Goal: Information Seeking & Learning: Learn about a topic

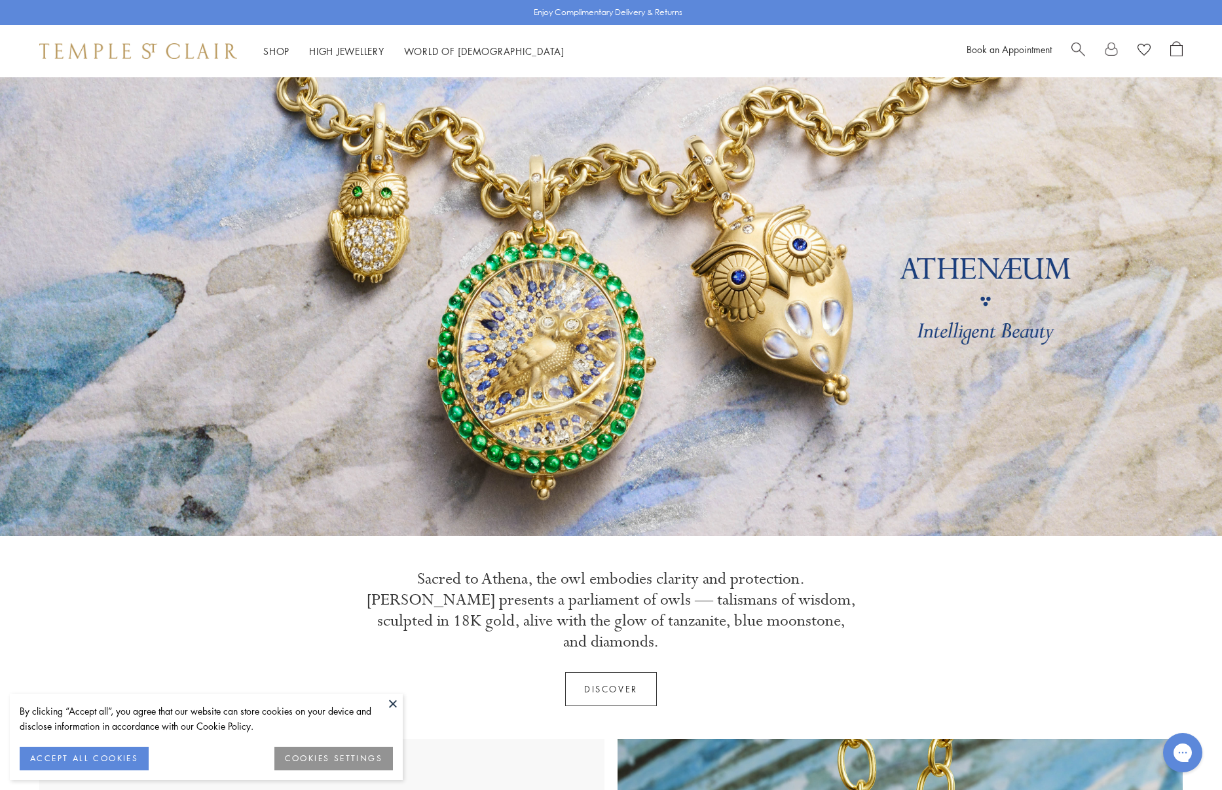
click at [395, 703] on button at bounding box center [393, 703] width 20 height 20
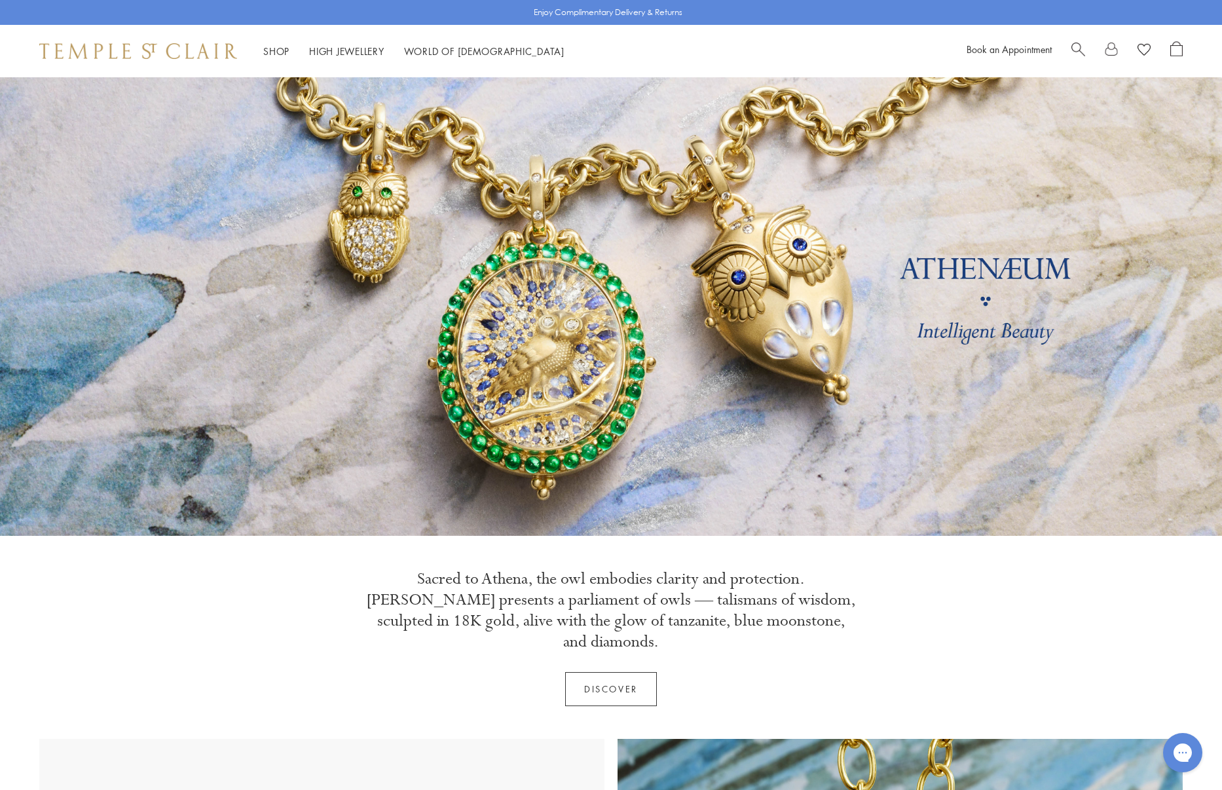
click at [1073, 50] on span "Search" at bounding box center [1078, 48] width 14 height 14
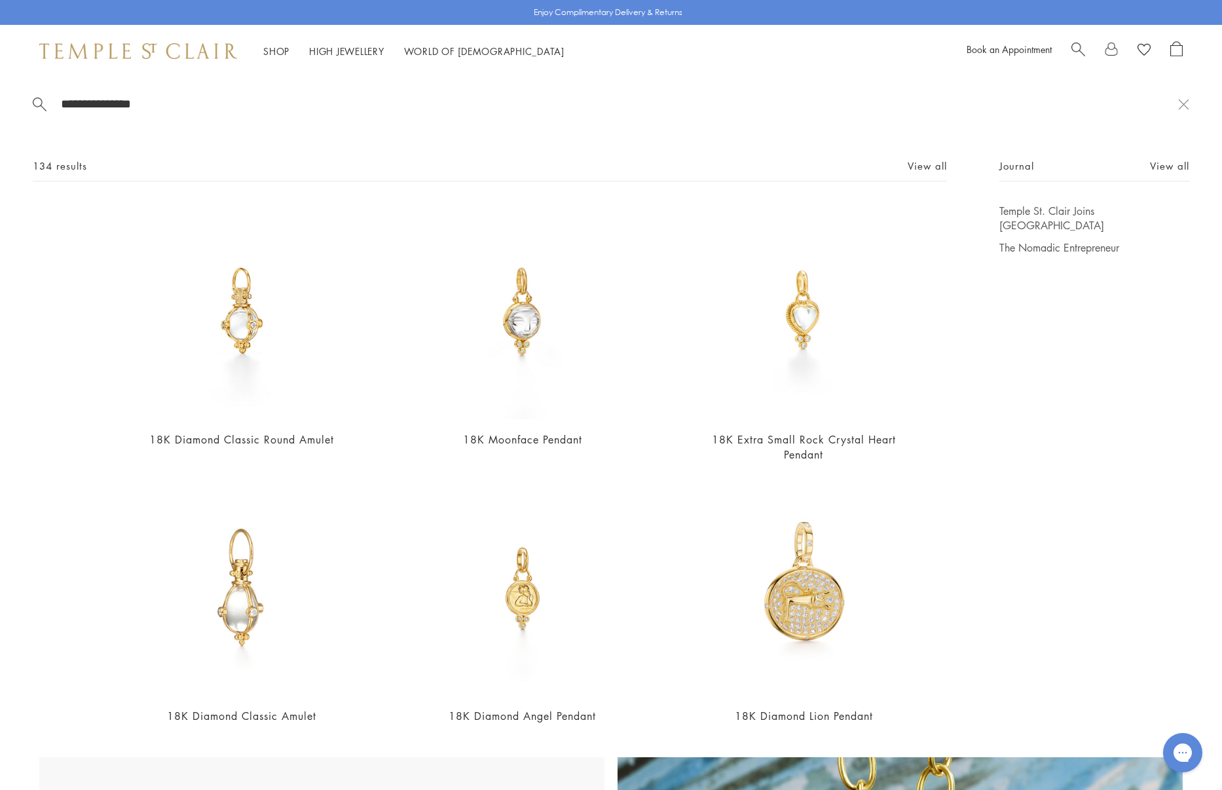
type input "**********"
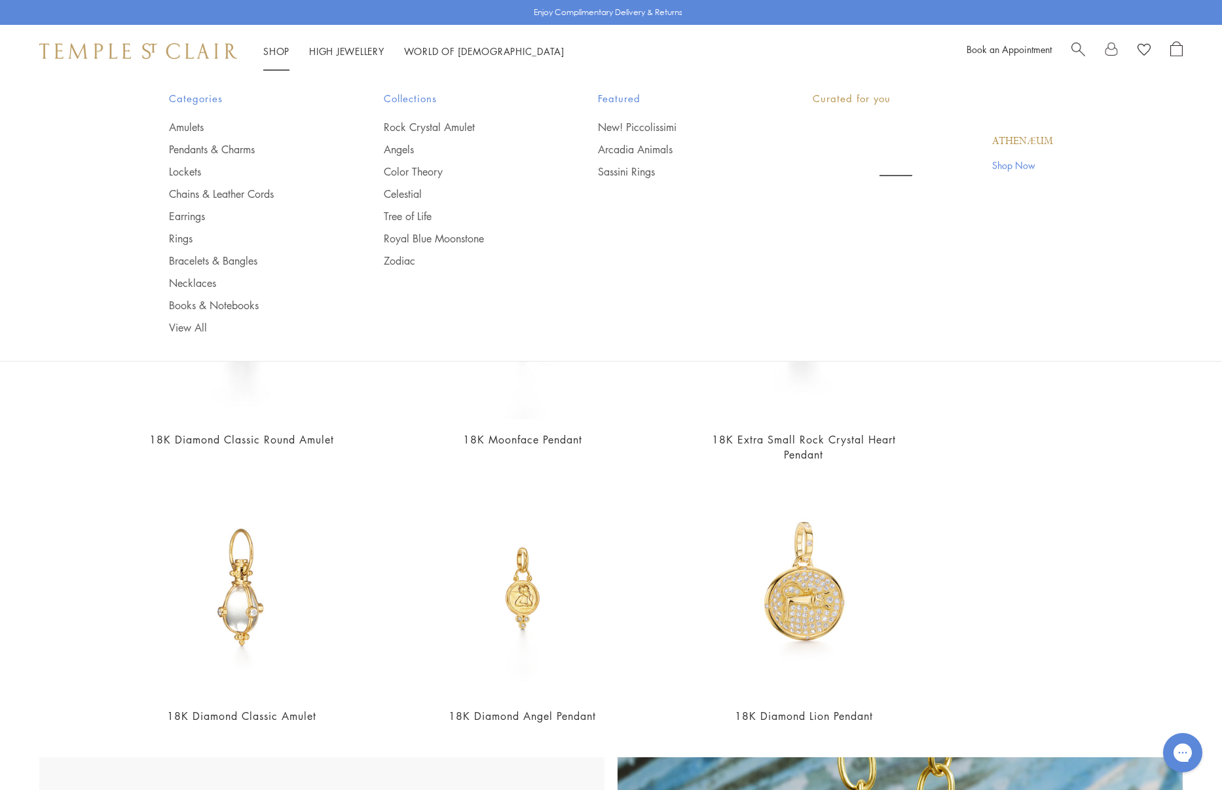
click at [278, 50] on link "Shop Shop" at bounding box center [276, 51] width 26 height 13
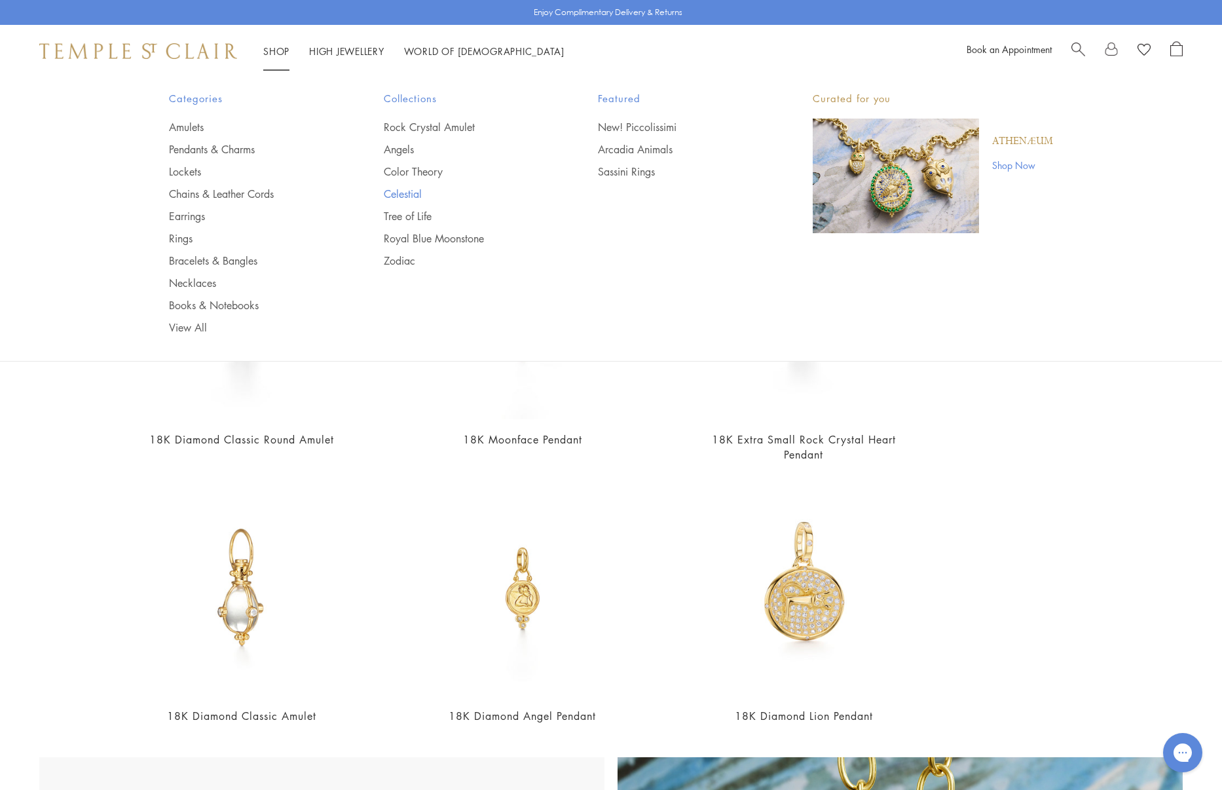
click at [407, 193] on link "Celestial" at bounding box center [465, 194] width 162 height 14
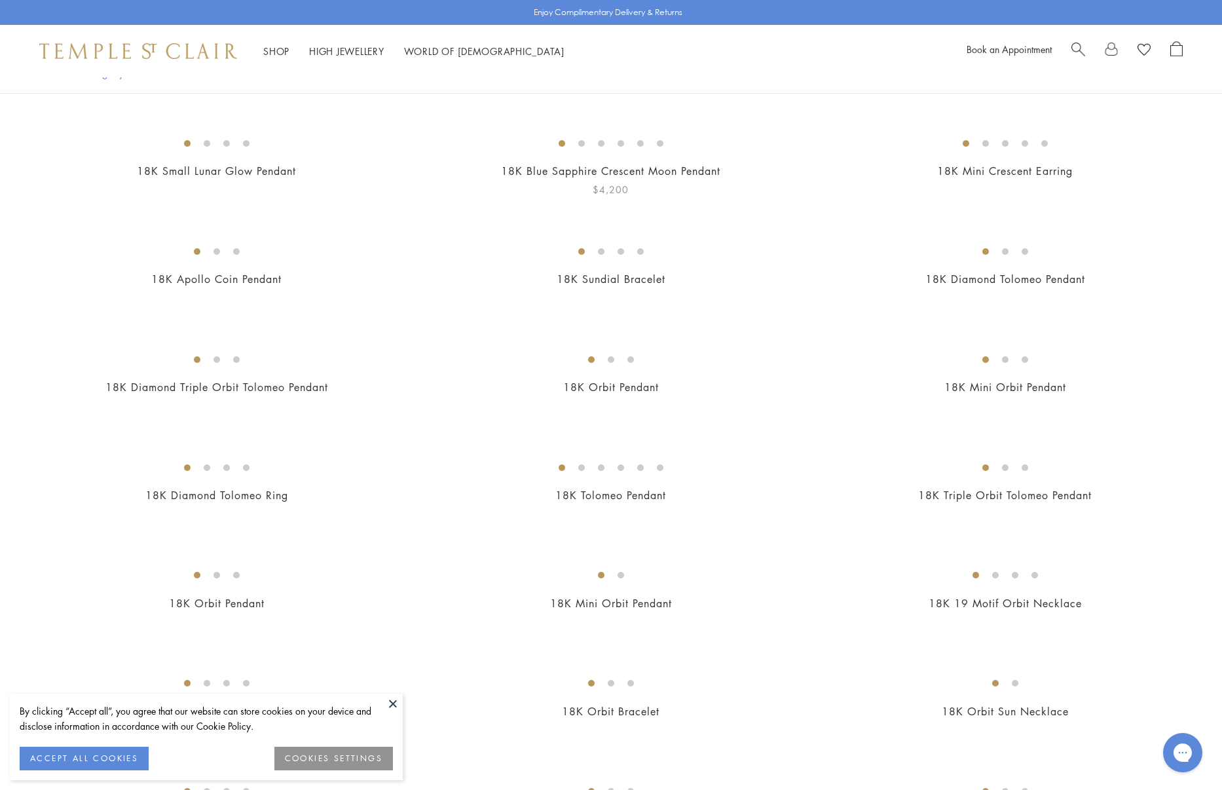
scroll to position [491, 0]
click at [0, 0] on img at bounding box center [0, 0] width 0 height 0
click at [390, 703] on button at bounding box center [393, 703] width 20 height 20
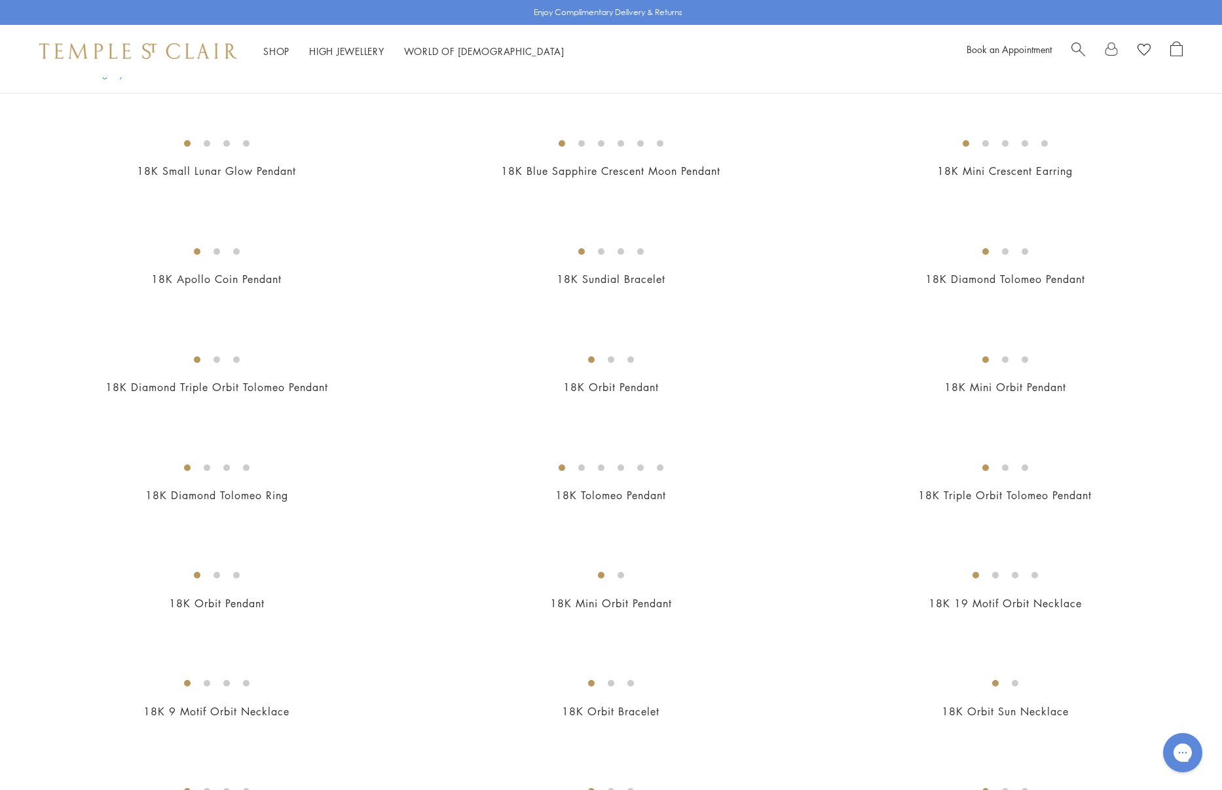
click at [0, 0] on img at bounding box center [0, 0] width 0 height 0
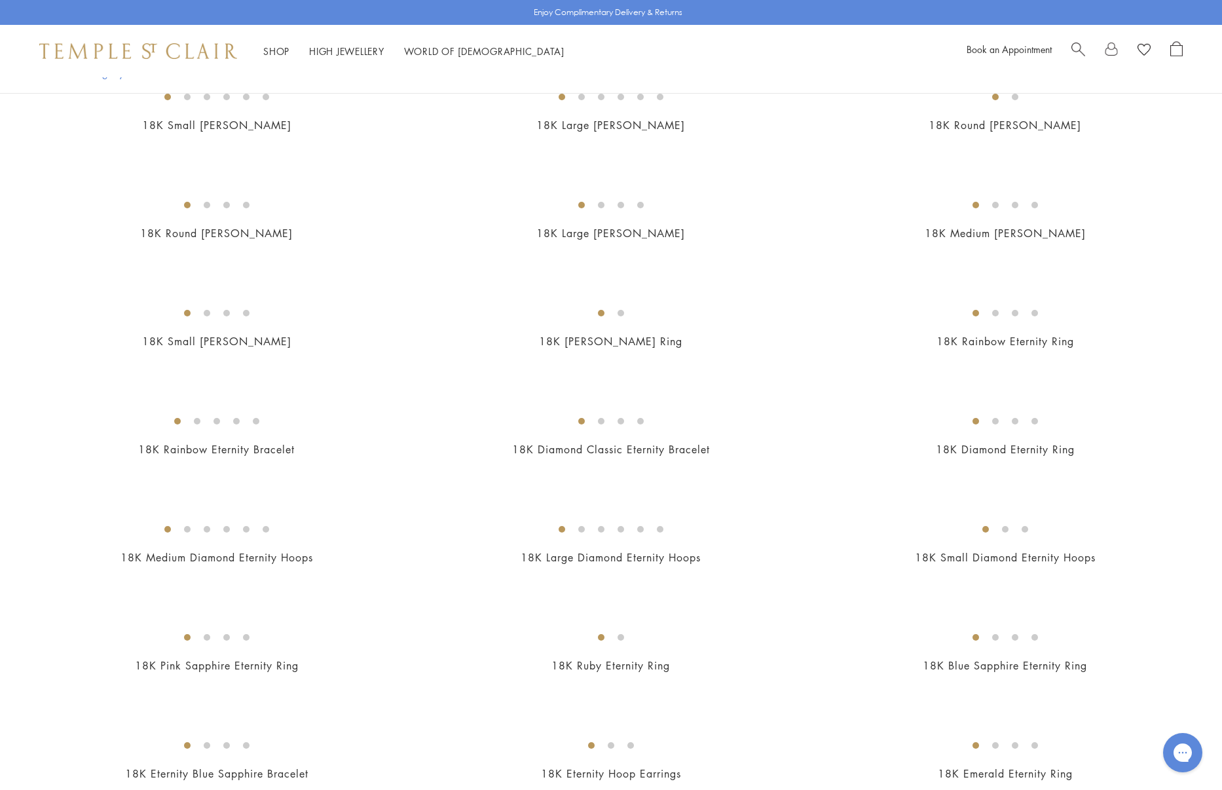
scroll to position [1403, 0]
click at [0, 0] on img at bounding box center [0, 0] width 0 height 0
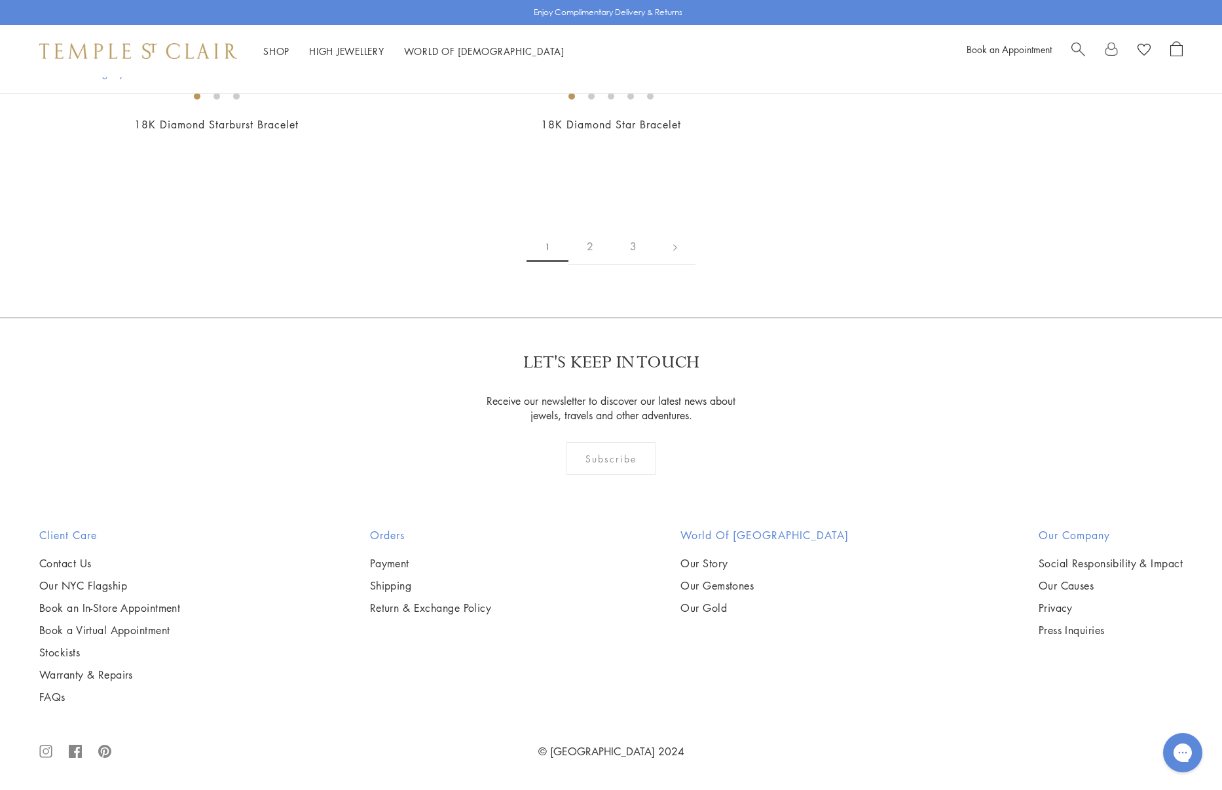
scroll to position [5815, 0]
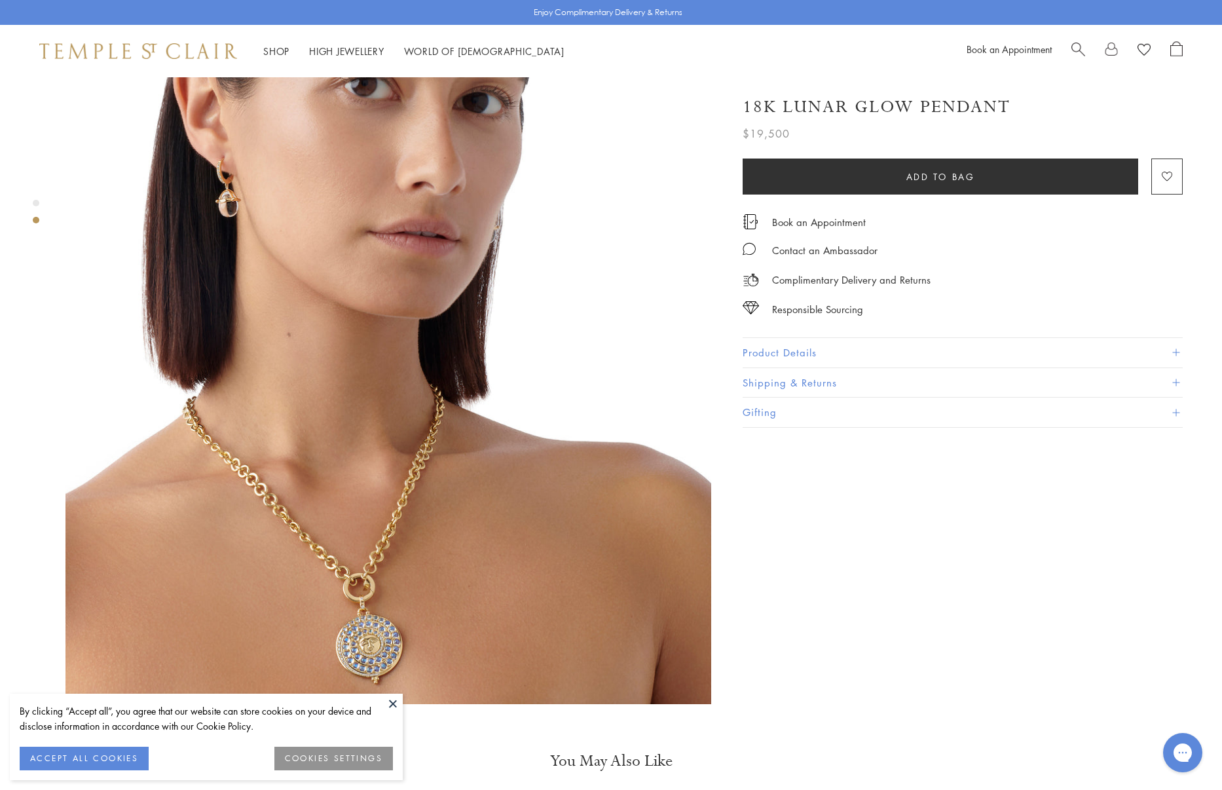
scroll to position [685, 0]
click at [389, 702] on button at bounding box center [393, 703] width 20 height 20
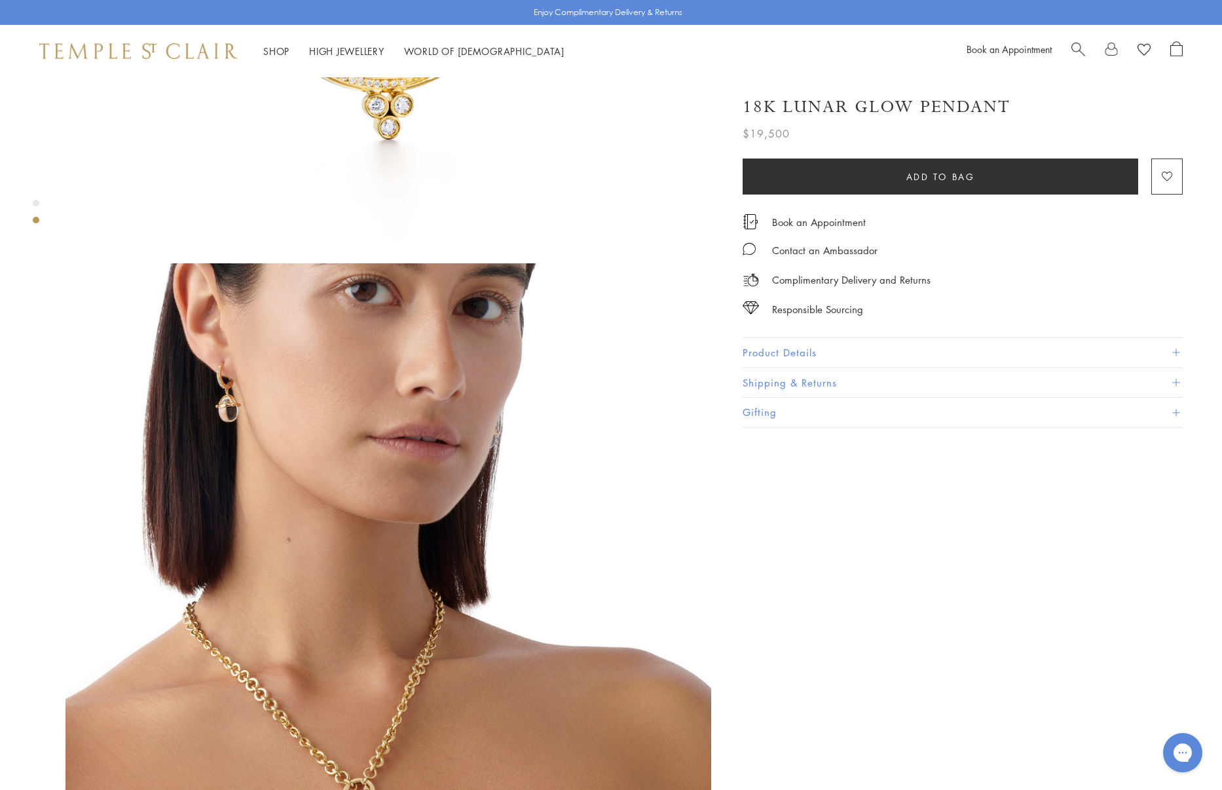
scroll to position [477, 0]
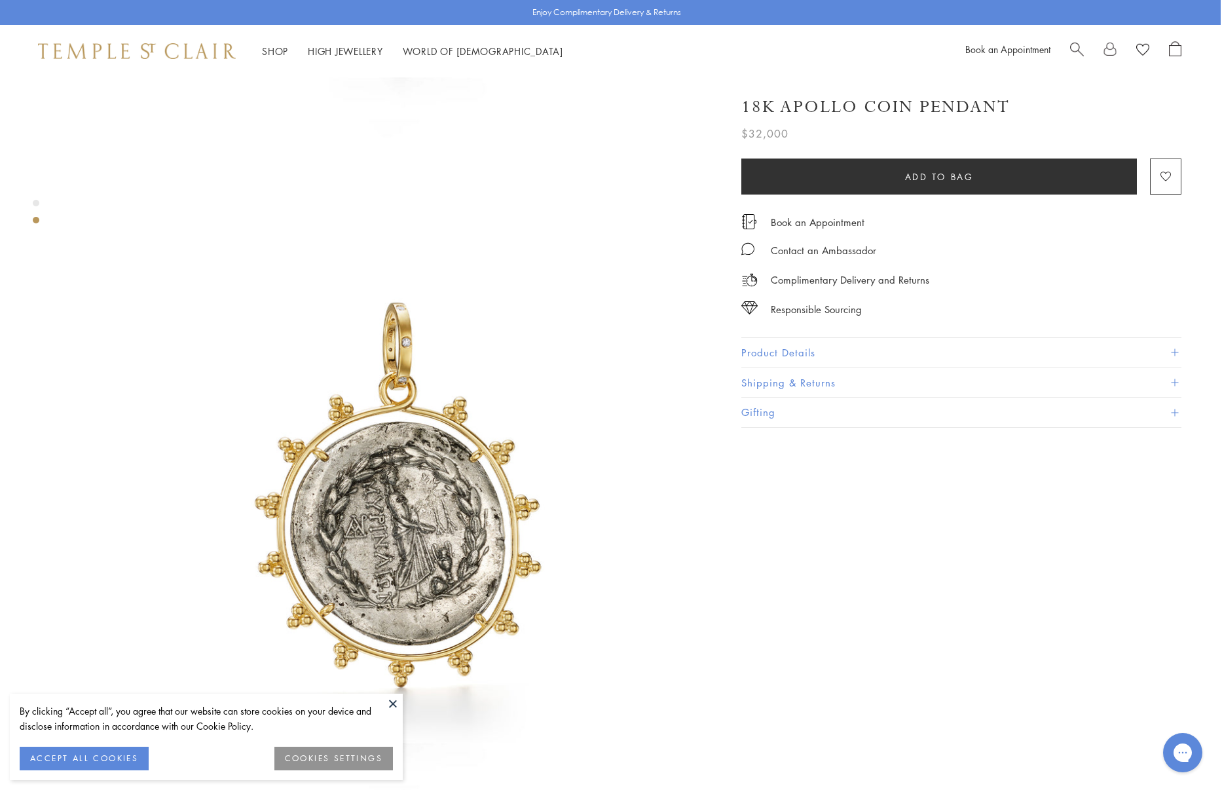
scroll to position [481, 1]
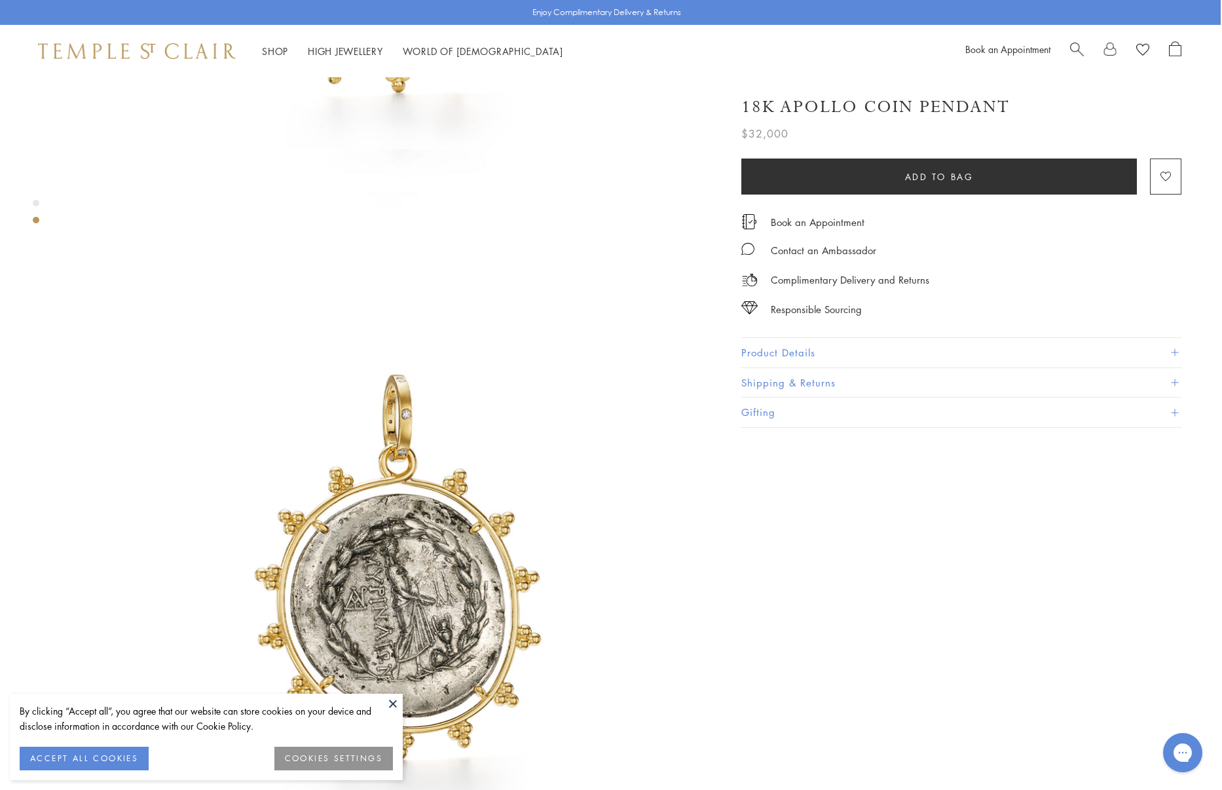
click at [388, 702] on button at bounding box center [393, 703] width 20 height 20
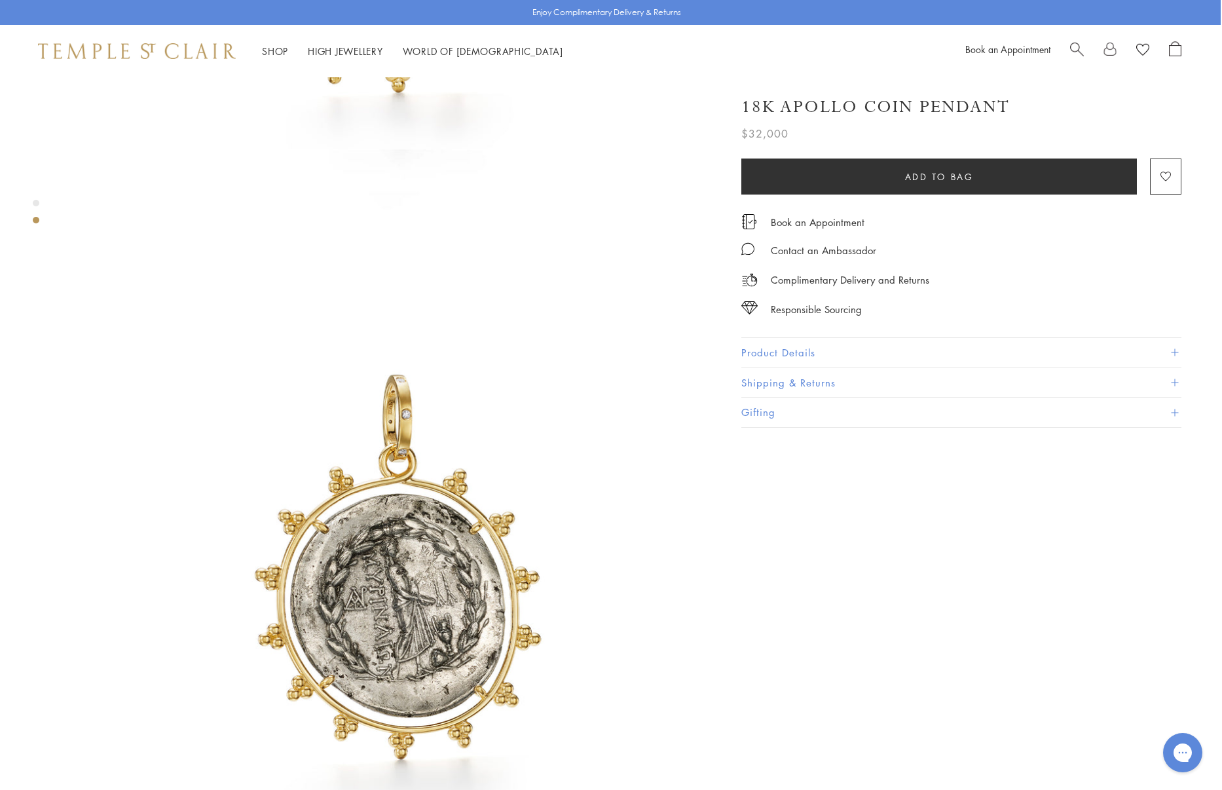
click at [960, 357] on button "Product Details" at bounding box center [961, 352] width 440 height 29
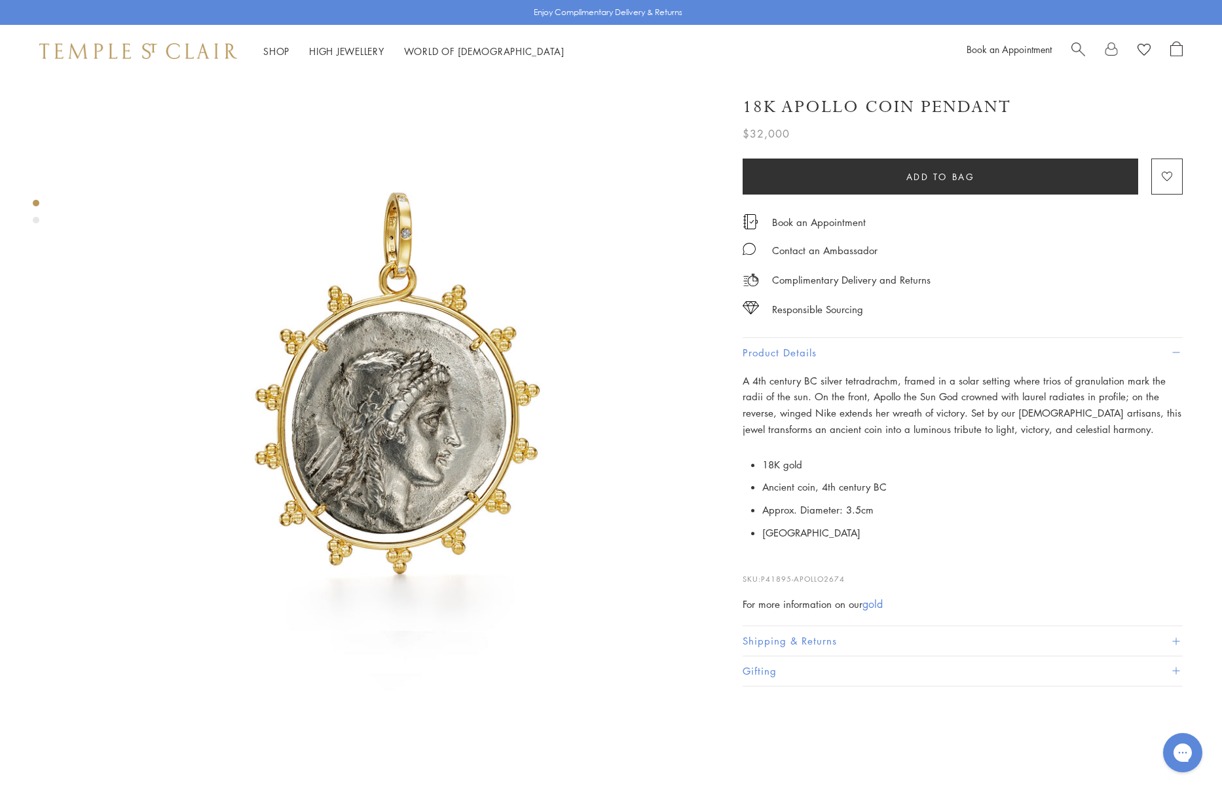
scroll to position [0, 0]
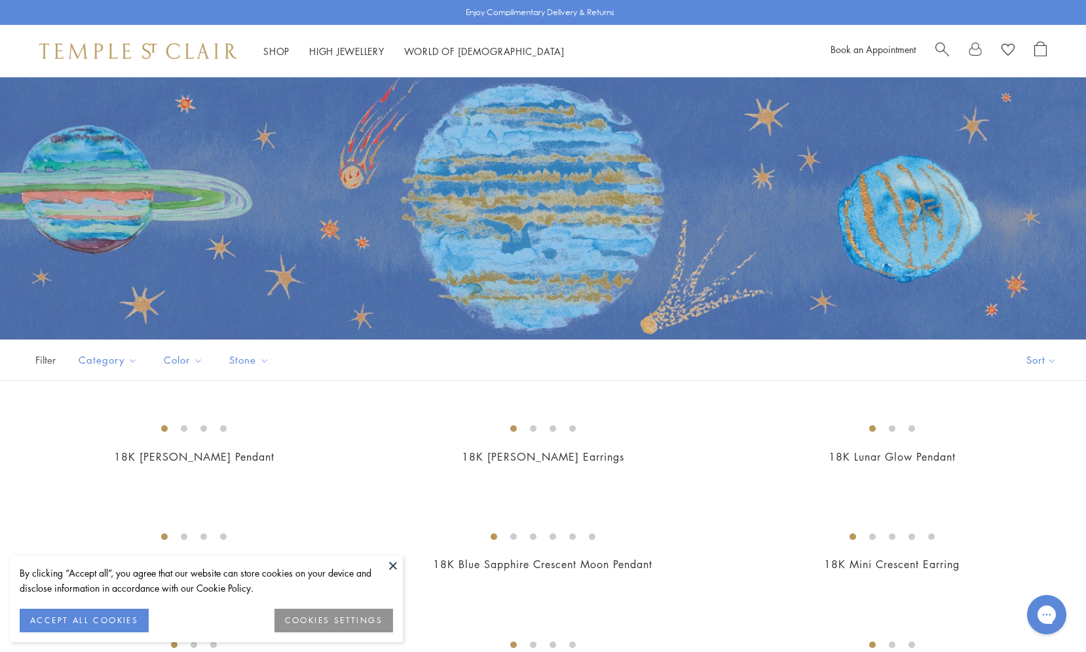
click at [394, 564] on button at bounding box center [393, 565] width 20 height 20
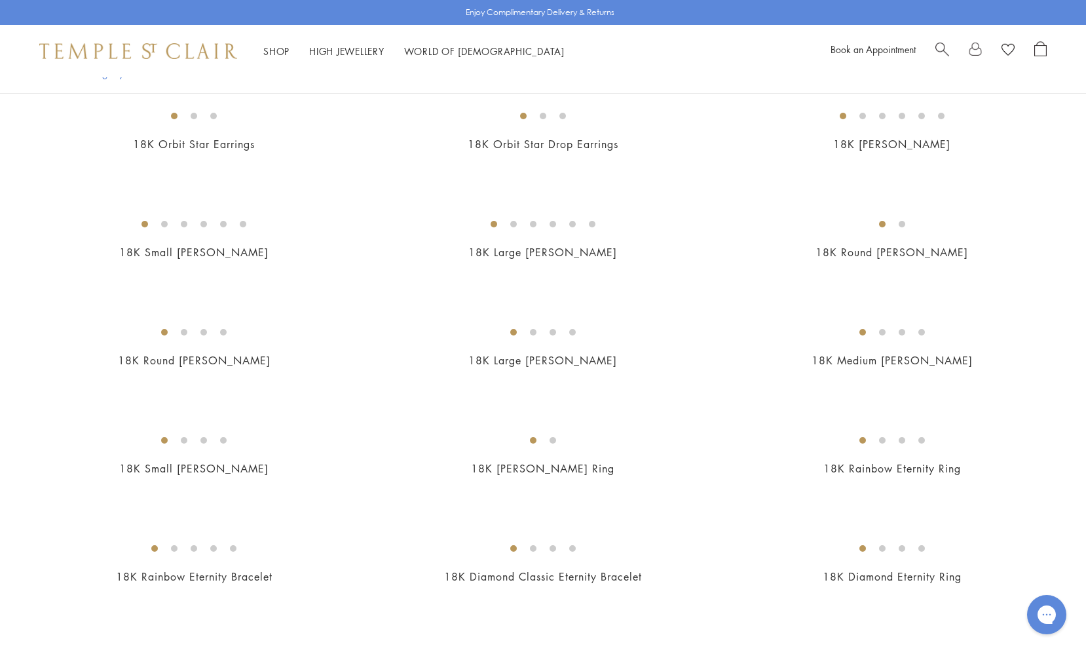
scroll to position [1183, 0]
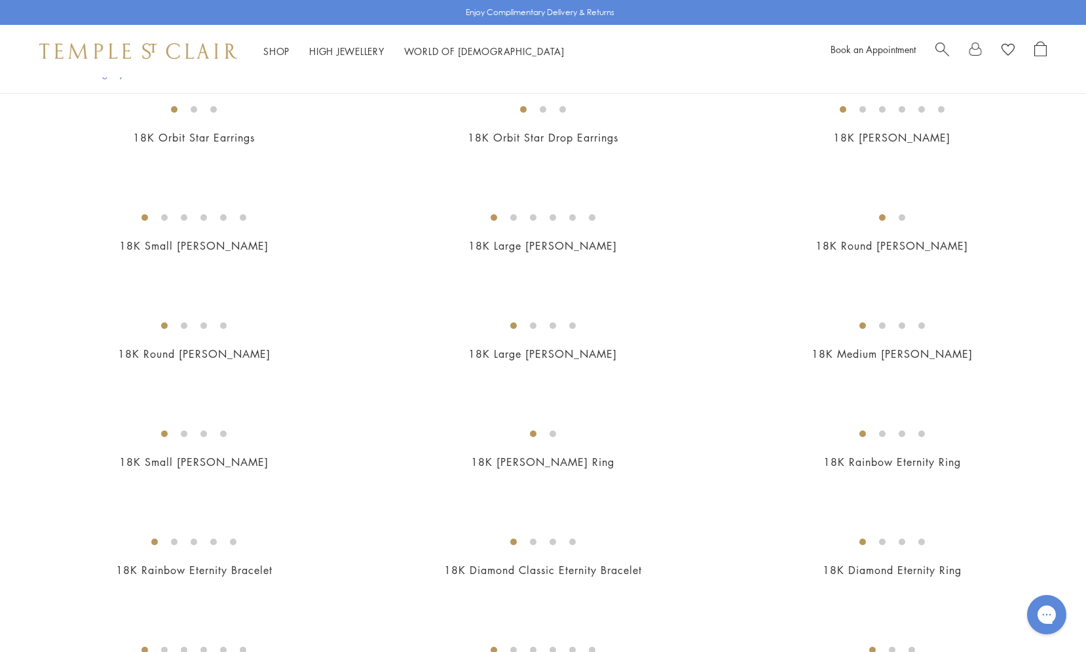
click at [0, 0] on img at bounding box center [0, 0] width 0 height 0
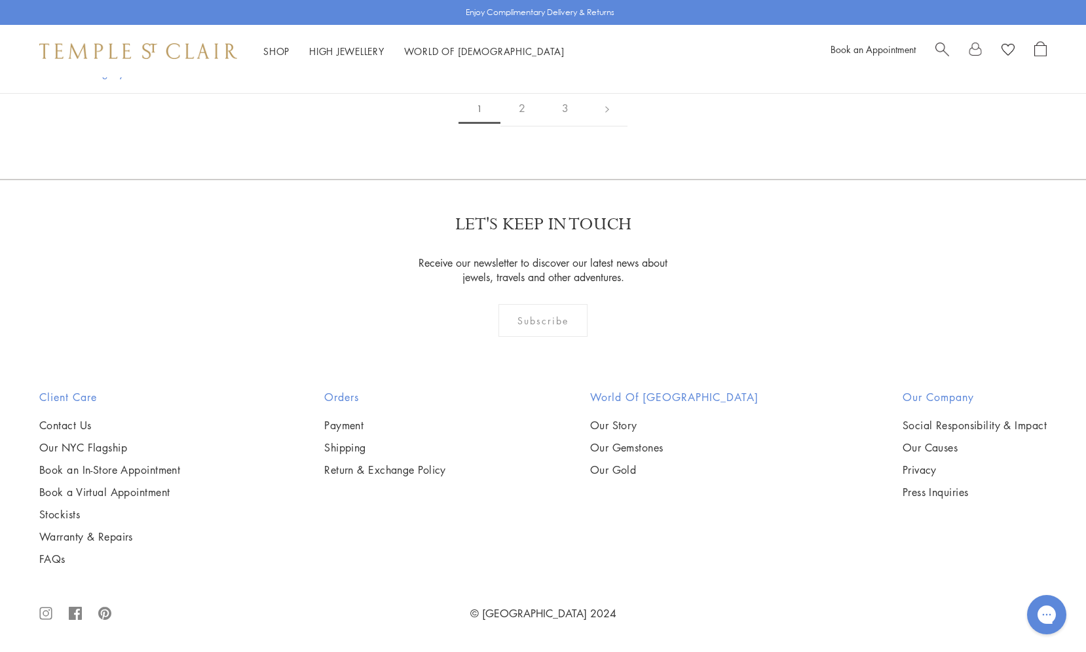
scroll to position [6985, 0]
click at [519, 126] on link "2" at bounding box center [521, 108] width 43 height 36
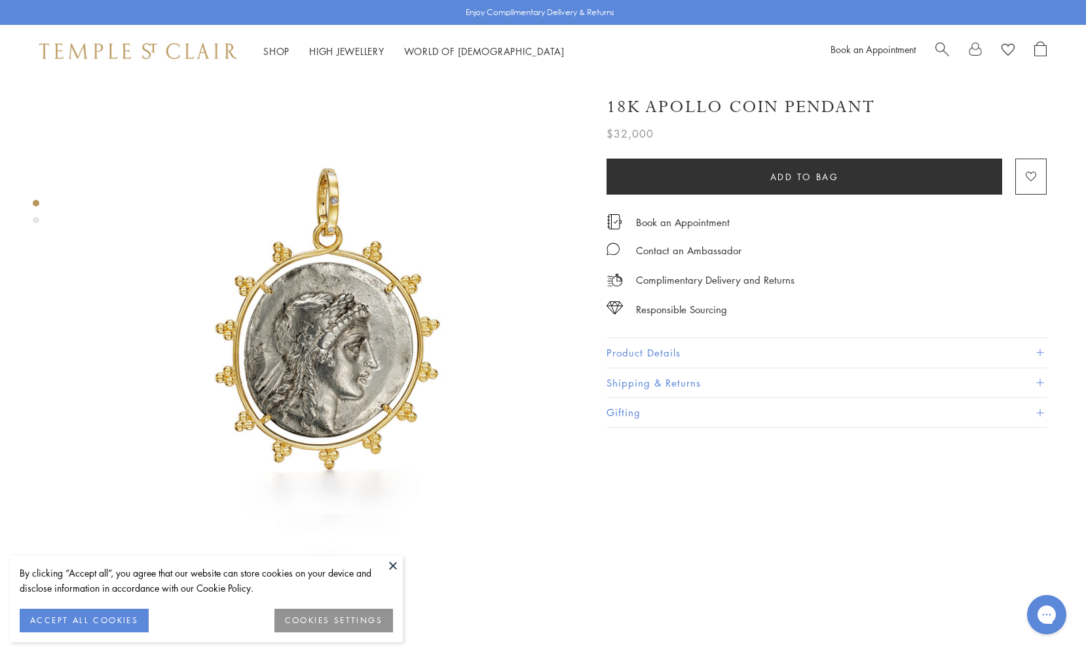
click at [390, 562] on button at bounding box center [393, 565] width 20 height 20
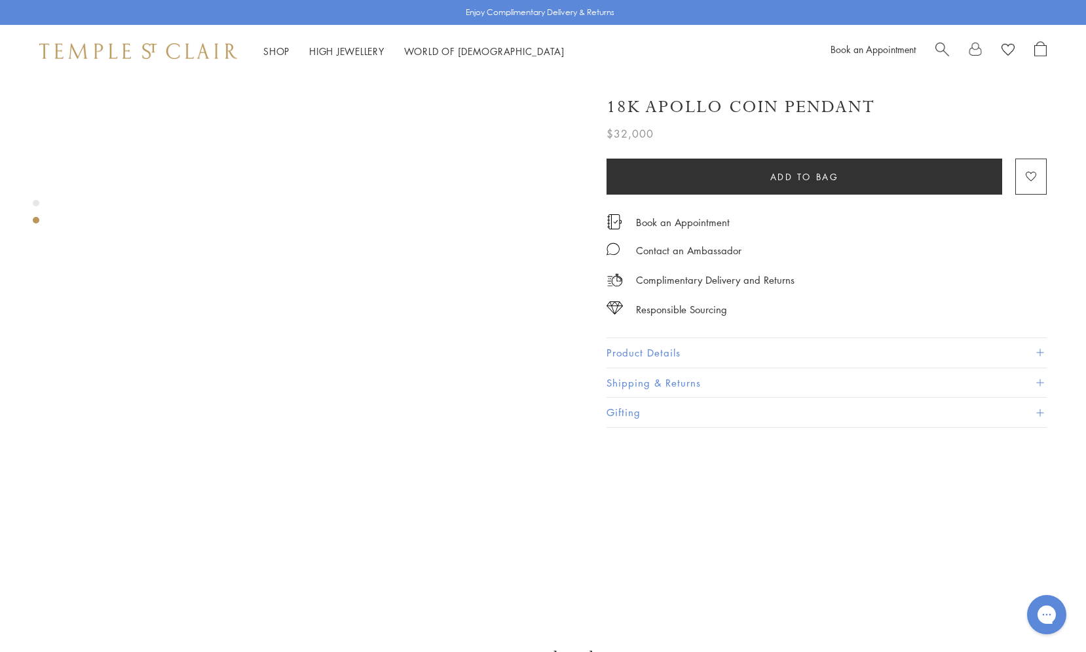
scroll to position [515, 1]
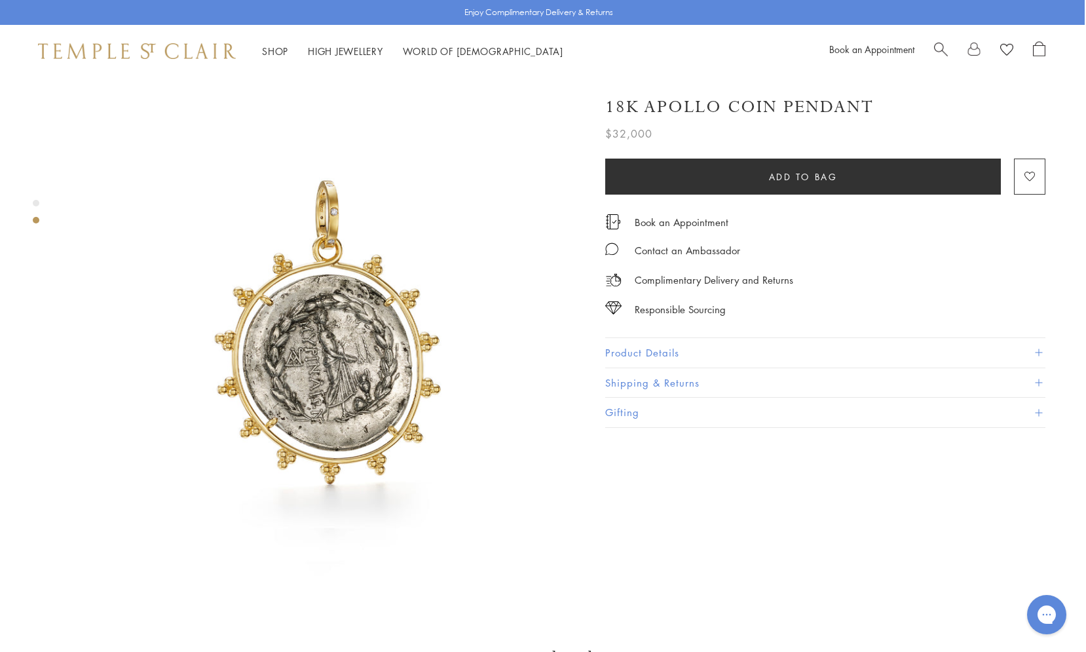
click at [682, 346] on button "Product Details" at bounding box center [825, 352] width 440 height 29
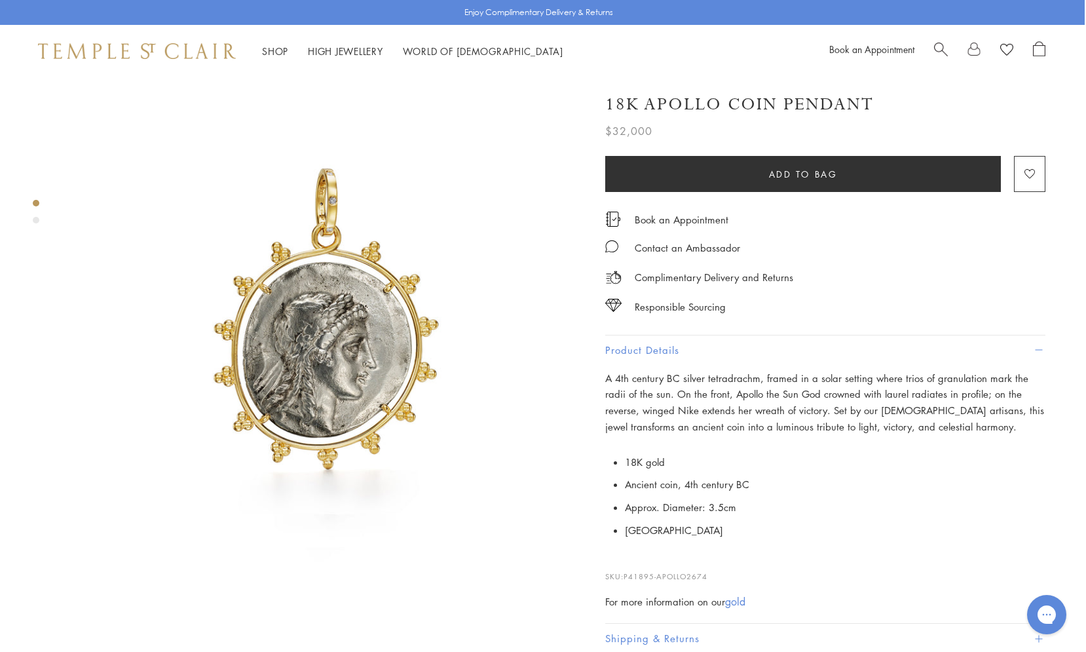
scroll to position [0, 1]
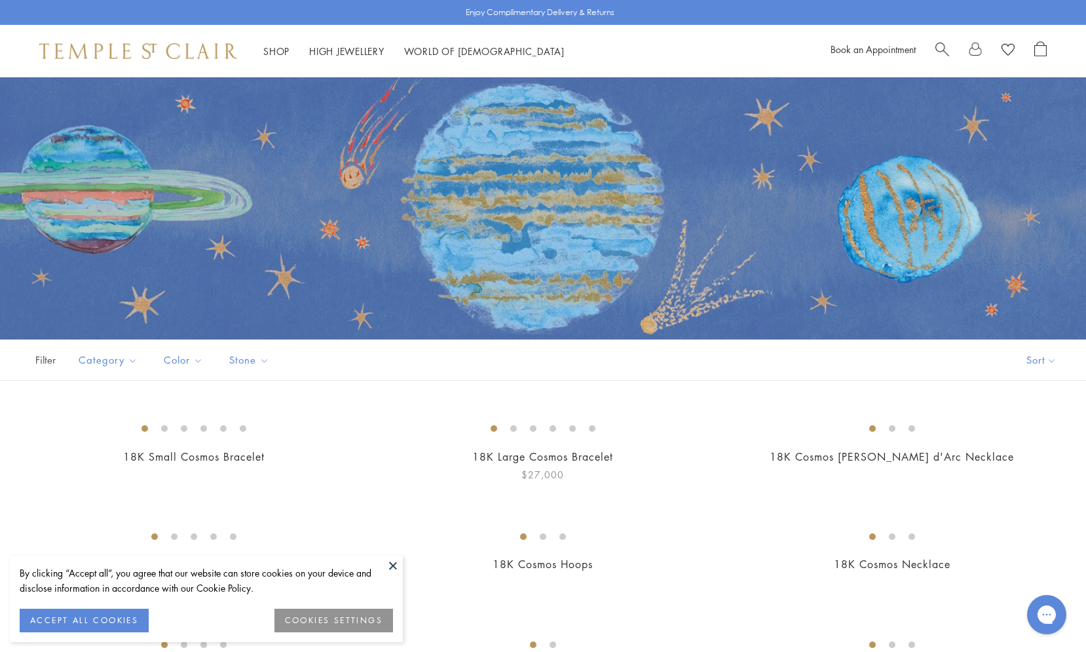
click at [393, 561] on button at bounding box center [393, 565] width 20 height 20
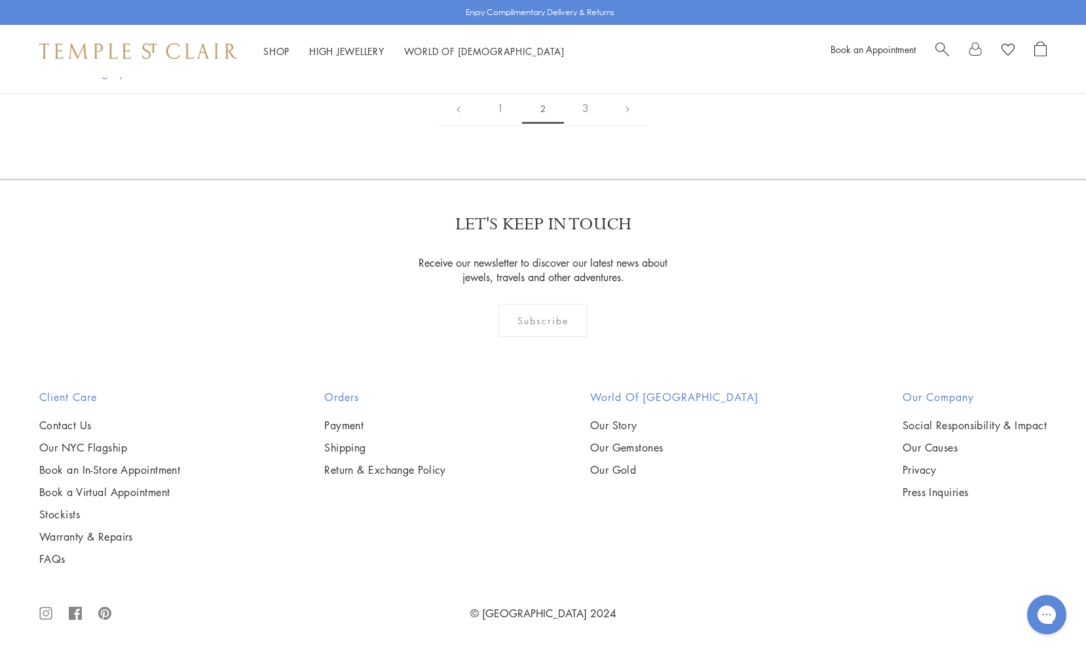
scroll to position [2997, 0]
click at [0, 0] on img at bounding box center [0, 0] width 0 height 0
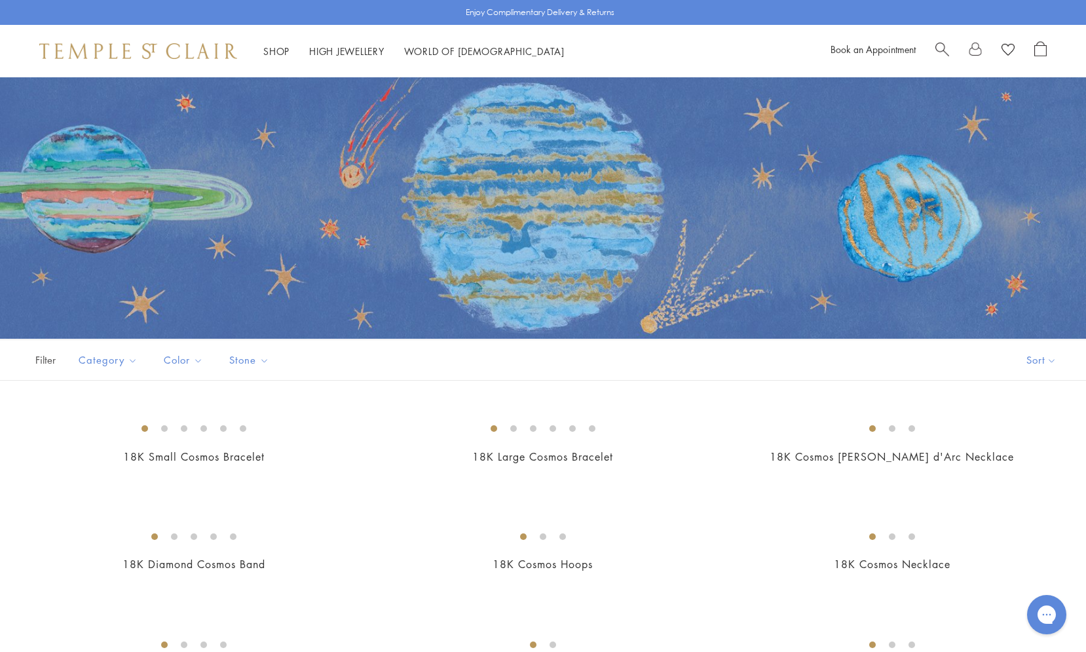
scroll to position [0, 0]
click at [939, 46] on span "Search" at bounding box center [942, 48] width 14 height 14
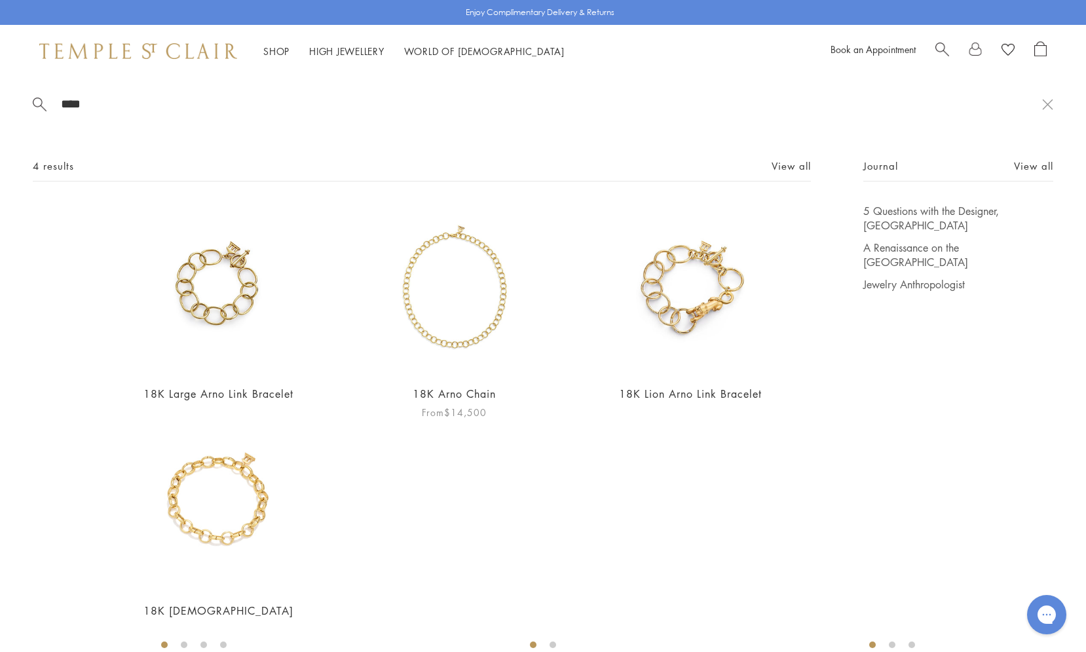
type input "****"
click at [475, 339] on img at bounding box center [454, 289] width 170 height 170
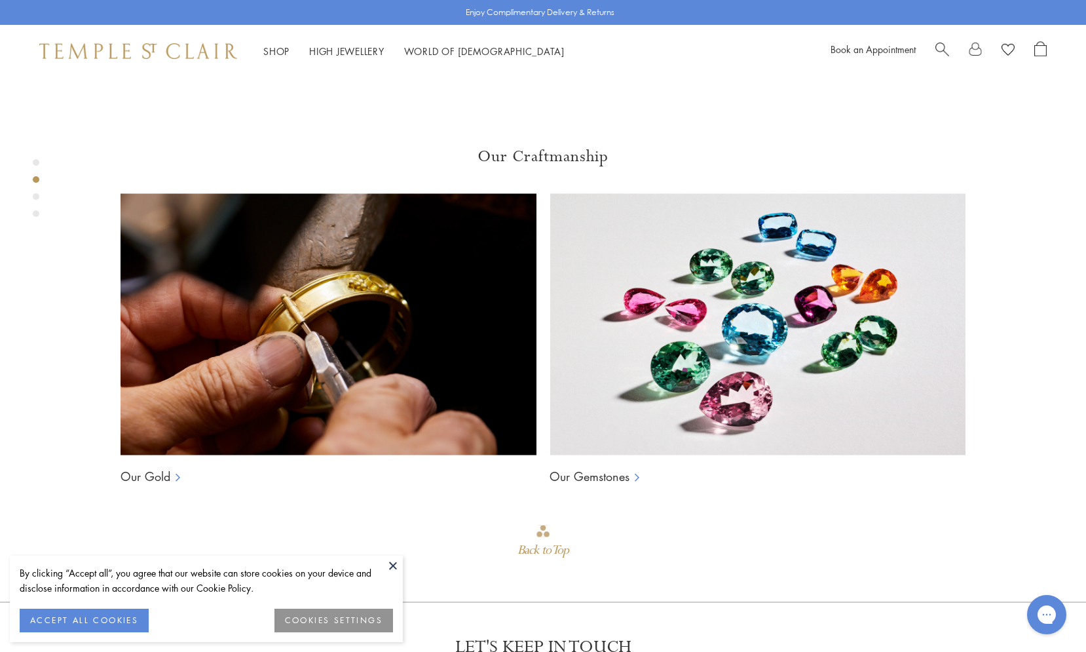
scroll to position [856, 1]
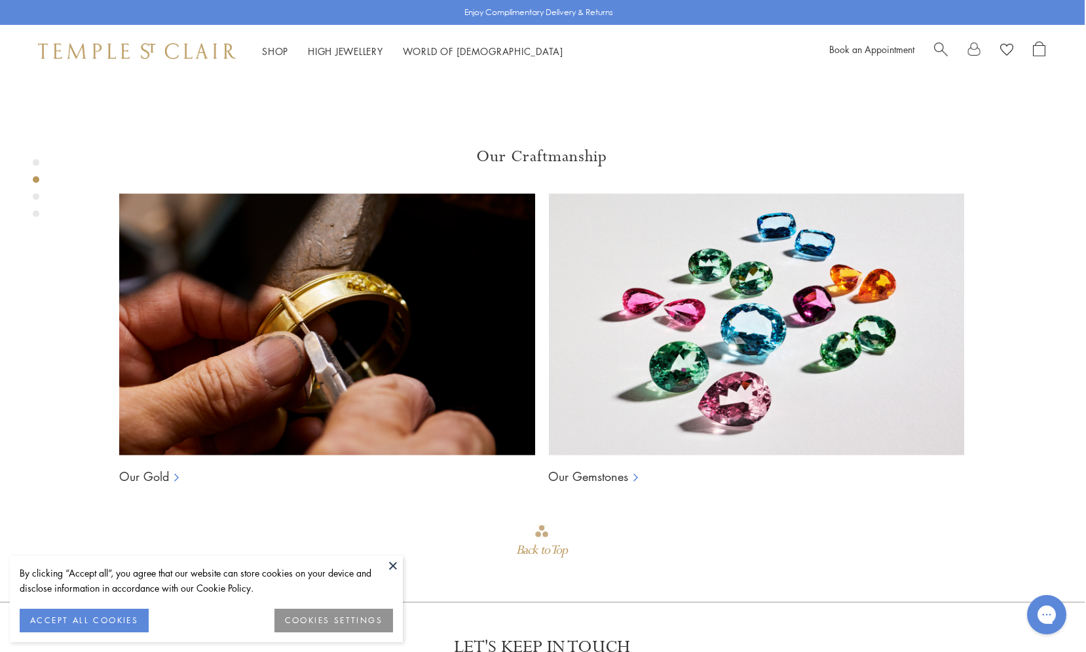
click at [34, 197] on div "Product gallery navigation" at bounding box center [36, 196] width 7 height 7
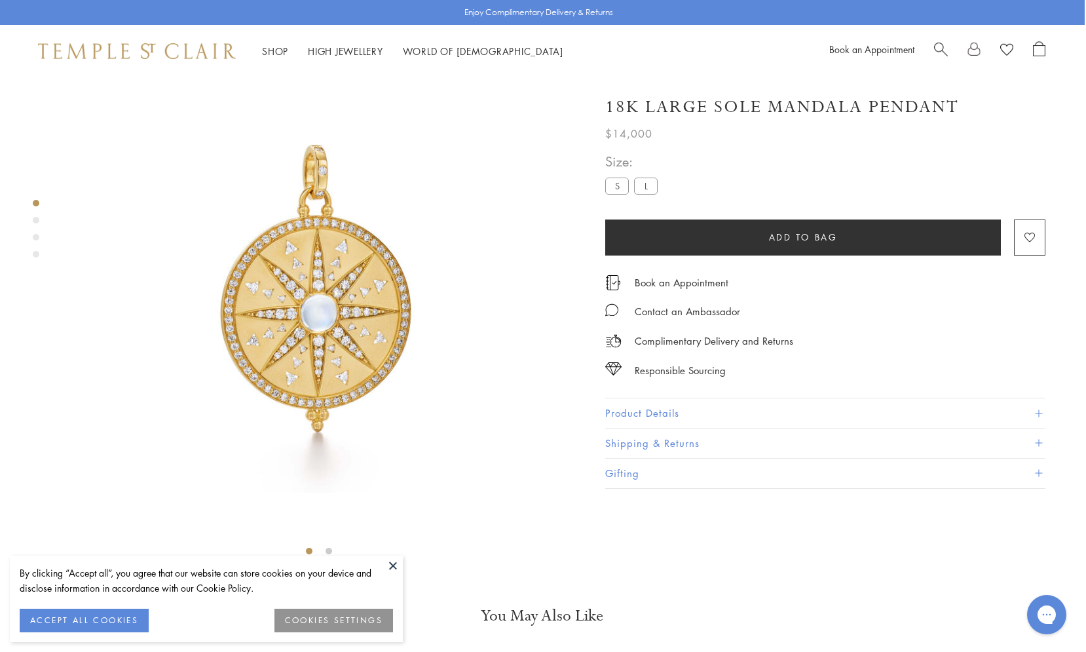
scroll to position [77, 1]
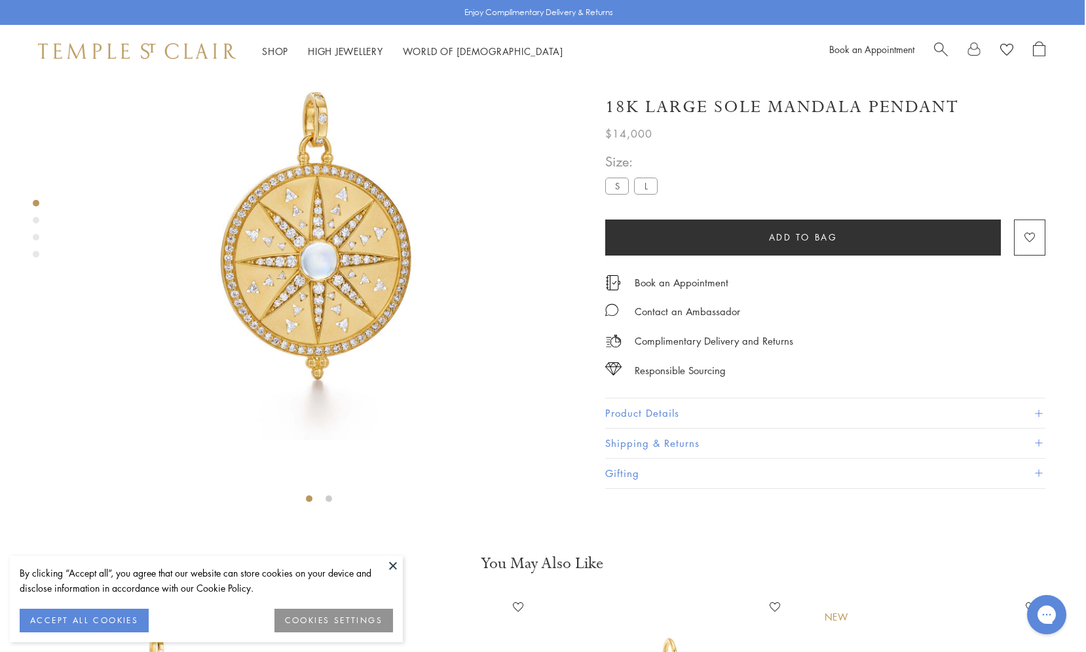
click at [323, 324] on img at bounding box center [318, 254] width 509 height 509
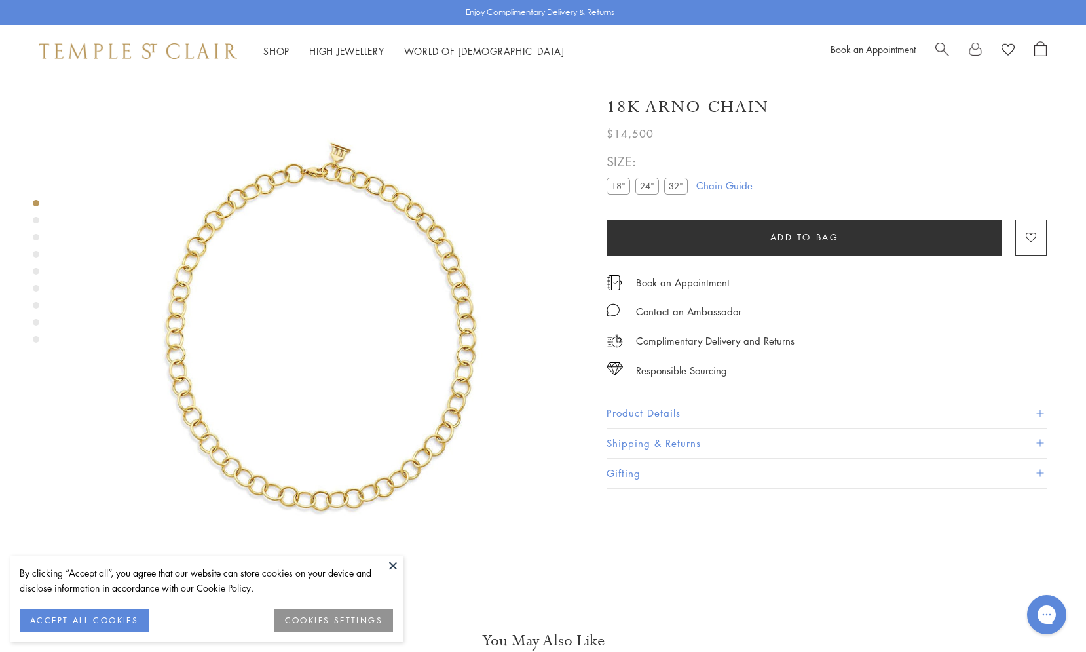
click at [733, 181] on link "Chain Guide" at bounding box center [724, 185] width 56 height 14
click at [941, 48] on span "Search" at bounding box center [942, 48] width 14 height 14
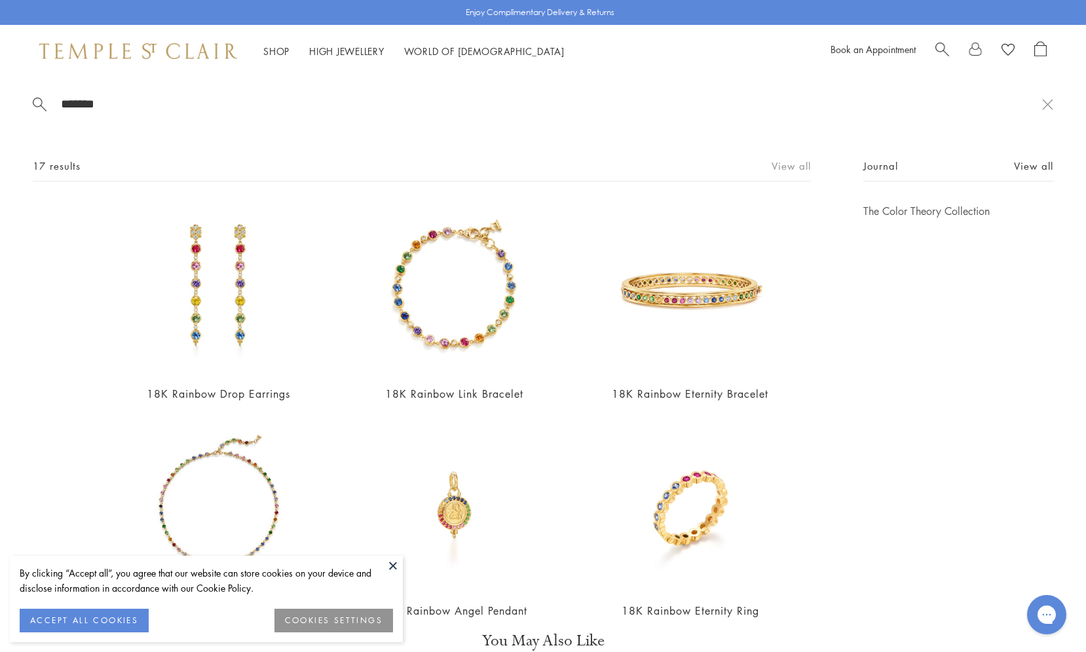
type input "*******"
click at [786, 159] on link "View all" at bounding box center [790, 165] width 39 height 14
